Goal: Find specific page/section: Find specific page/section

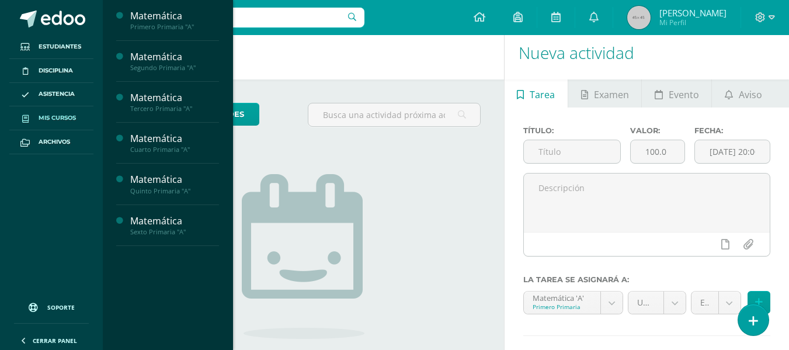
click at [55, 115] on span "Mis cursos" at bounding box center [57, 117] width 37 height 9
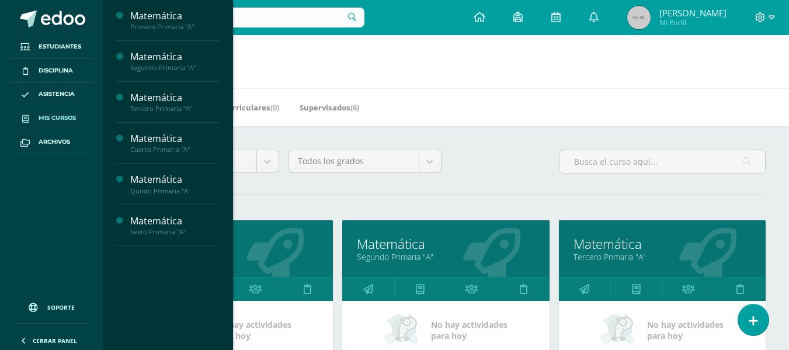
click at [45, 116] on span "Mis cursos" at bounding box center [57, 117] width 37 height 9
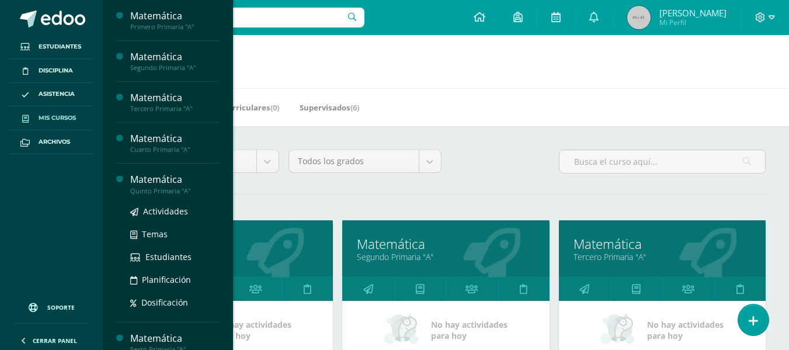
click at [150, 181] on div "Matemática" at bounding box center [174, 179] width 89 height 13
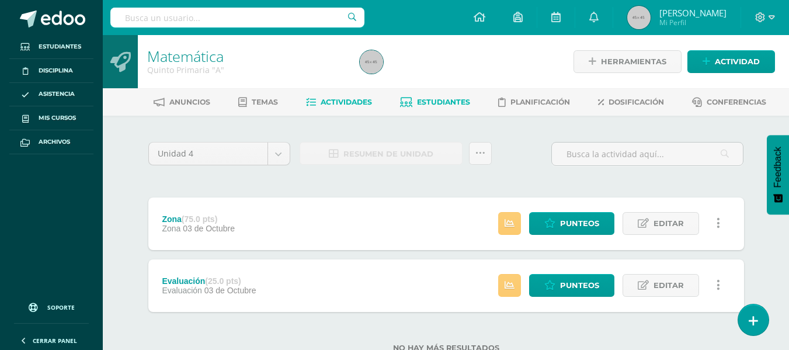
click at [425, 94] on link "Estudiantes" at bounding box center [435, 102] width 70 height 19
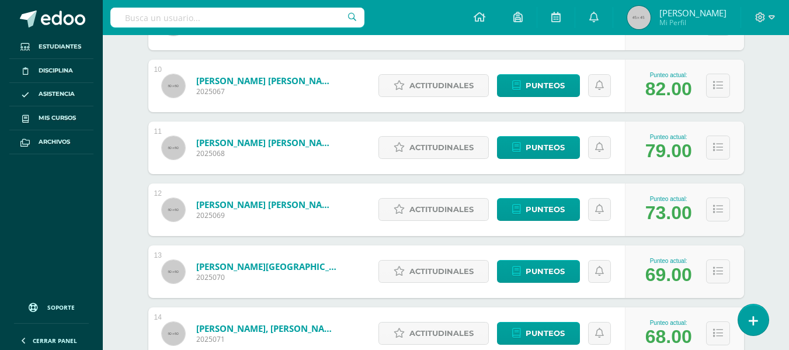
scroll to position [752, 0]
